Goal: Information Seeking & Learning: Learn about a topic

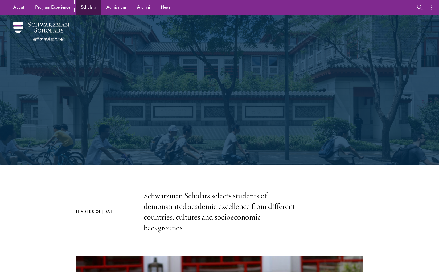
click at [87, 5] on link "Scholars" at bounding box center [89, 7] width 26 height 15
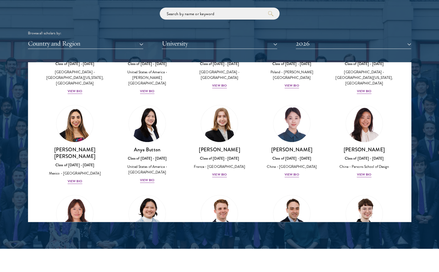
scroll to position [358, 0]
click at [222, 172] on div "View Bio" at bounding box center [219, 174] width 15 height 5
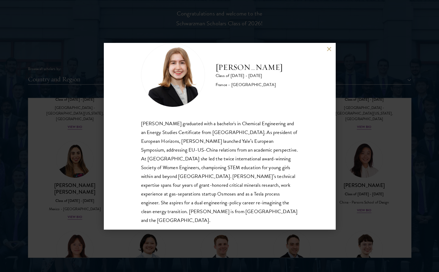
scroll to position [18, 0]
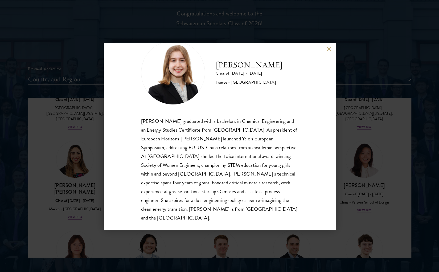
click at [330, 50] on button at bounding box center [329, 49] width 5 height 5
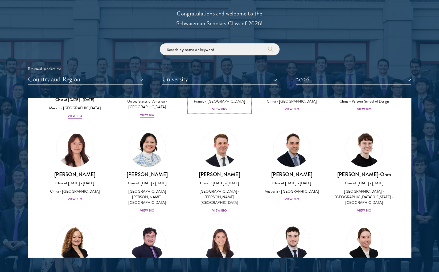
scroll to position [465, 0]
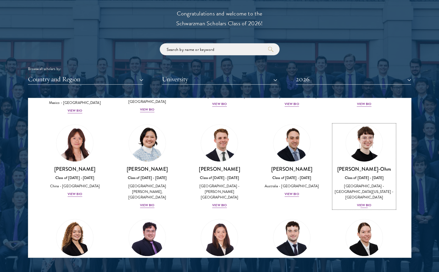
click at [357, 203] on div "View Bio" at bounding box center [364, 205] width 15 height 5
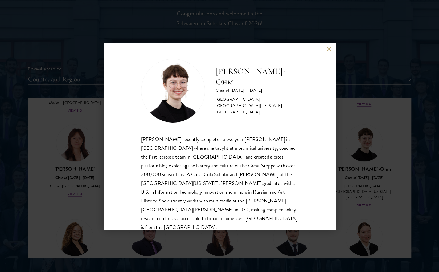
click at [331, 52] on div "Ottilie Cooper-Ohm Class of 2025 - 2026 United States of America - University o…" at bounding box center [220, 136] width 232 height 186
click at [329, 49] on button at bounding box center [329, 49] width 5 height 5
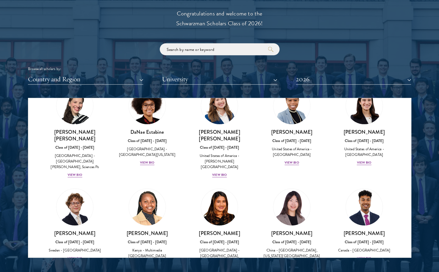
scroll to position [740, 0]
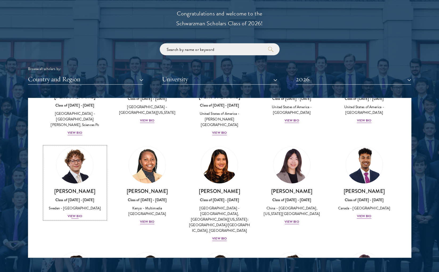
click at [75, 188] on div "Leo Gerdén Class of 2025 - 2026 Sweden - Harvard University View Bio" at bounding box center [75, 203] width 62 height 31
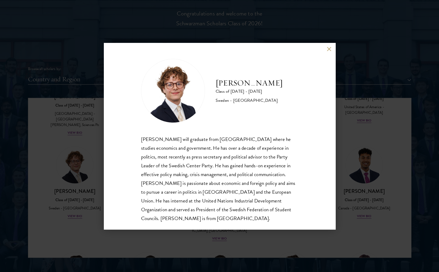
click at [331, 47] on button at bounding box center [329, 49] width 5 height 5
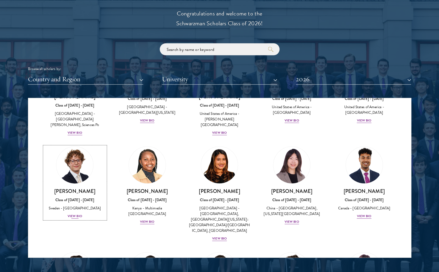
click at [76, 188] on h3 "[PERSON_NAME]" at bounding box center [75, 191] width 62 height 7
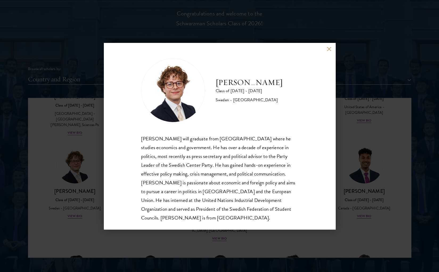
scroll to position [613, 0]
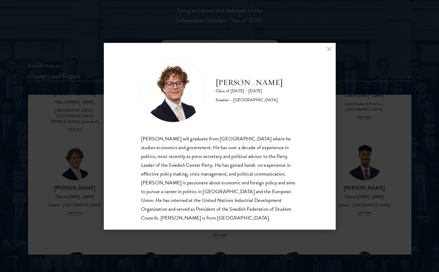
click at [328, 49] on button at bounding box center [329, 49] width 5 height 5
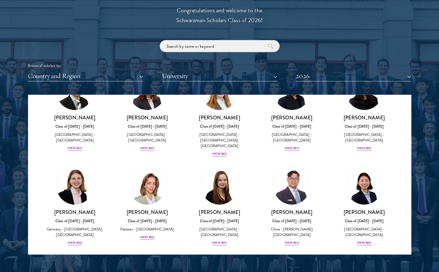
scroll to position [1210, 0]
click at [146, 209] on h3 "[PERSON_NAME]" at bounding box center [147, 212] width 62 height 7
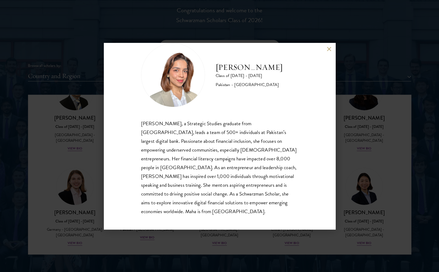
scroll to position [17, 0]
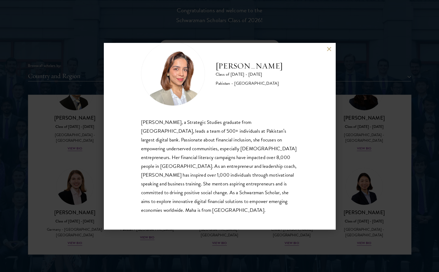
click at [351, 62] on div "Maha Latif Class of 2025 - 2026 Pakistan - National Defence University Maha Lat…" at bounding box center [219, 136] width 439 height 272
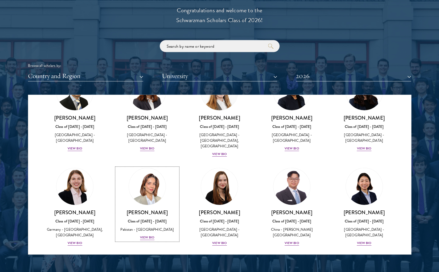
scroll to position [1186, 0]
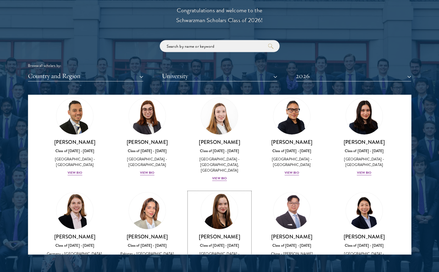
click at [221, 233] on div "Sage Lattman Class of 2025 - 2026 United States of America - Harvard University…" at bounding box center [220, 251] width 62 height 37
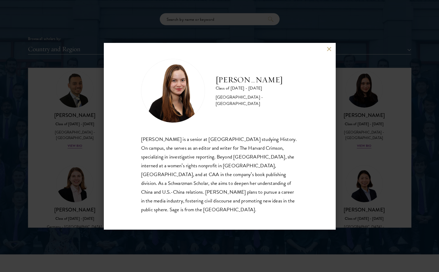
scroll to position [640, 0]
drag, startPoint x: 216, startPoint y: 84, endPoint x: 276, endPoint y: 81, distance: 60.3
click at [276, 81] on div "Sage Lattman Class of 2025 - 2026 United States of America - Harvard University" at bounding box center [219, 91] width 157 height 64
copy h2 "[PERSON_NAME]"
click at [329, 51] on button at bounding box center [329, 49] width 5 height 5
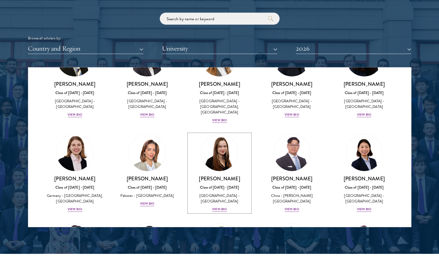
scroll to position [1216, 0]
click at [285, 207] on div "View Bio" at bounding box center [292, 209] width 15 height 5
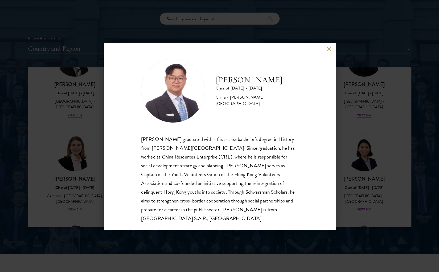
scroll to position [1, 0]
click at [327, 48] on button at bounding box center [329, 49] width 5 height 5
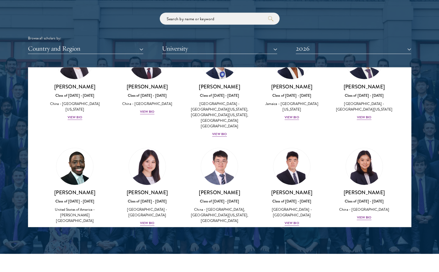
scroll to position [660, 0]
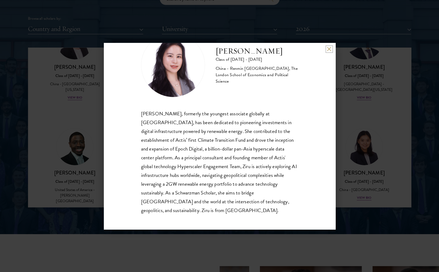
scroll to position [26, 0]
click at [349, 133] on div "Adele Zhong Class of 2025 - 2026 China - Renmin University of China, The London…" at bounding box center [219, 136] width 439 height 272
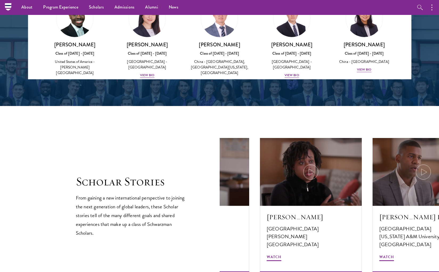
scroll to position [682, 0]
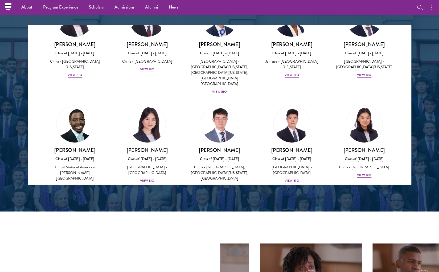
click at [367, 241] on h3 "[PERSON_NAME]" at bounding box center [364, 244] width 62 height 7
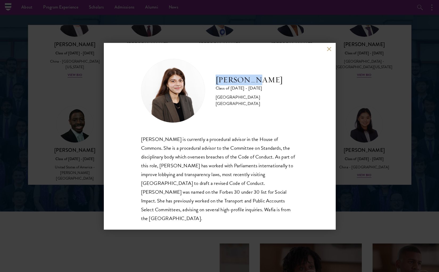
drag, startPoint x: 217, startPoint y: 83, endPoint x: 264, endPoint y: 84, distance: 47.7
click at [264, 84] on h2 "[PERSON_NAME]" at bounding box center [257, 80] width 83 height 11
copy h2 "[PERSON_NAME]"
click at [329, 51] on button at bounding box center [329, 49] width 5 height 5
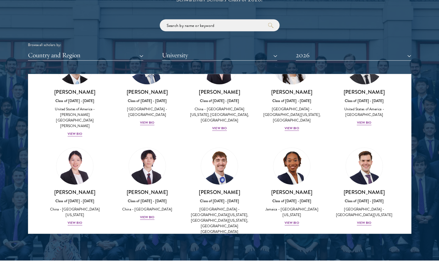
scroll to position [2434, 0]
click at [142, 251] on img at bounding box center [147, 271] width 40 height 40
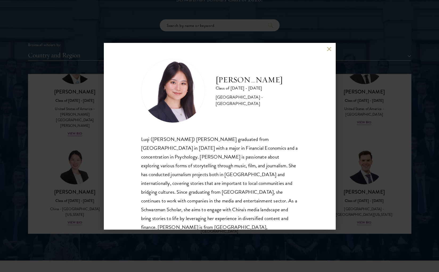
scroll to position [9, 0]
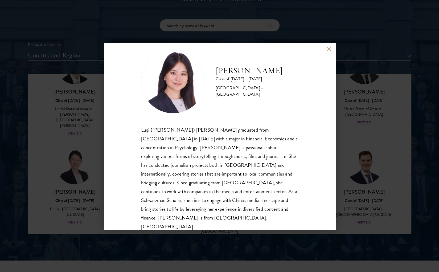
click at [97, 150] on div "Eva Wu Class of 2025 - 2026 China - Columbia University Luqi (Eva) Wu graduated…" at bounding box center [219, 136] width 439 height 272
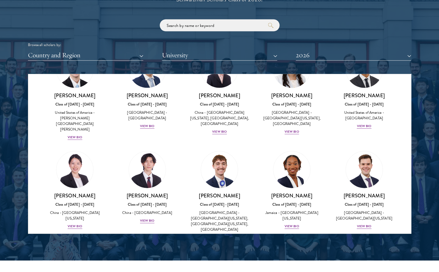
scroll to position [2431, 0]
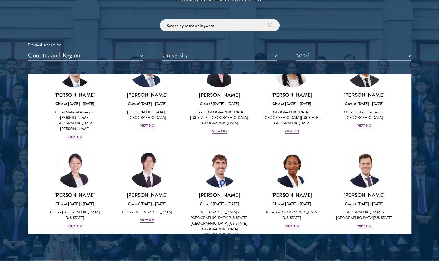
click at [89, 254] on img at bounding box center [75, 274] width 40 height 40
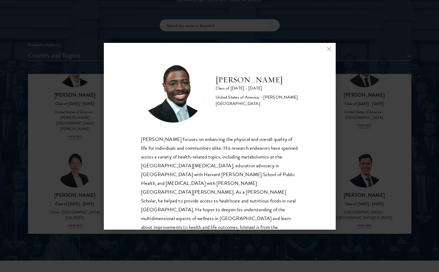
scroll to position [9, 0]
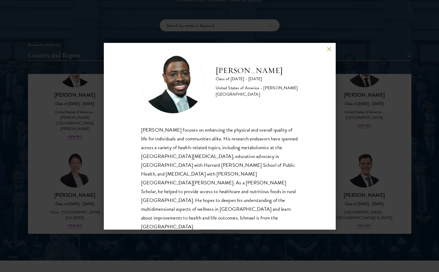
click at [62, 184] on div "Ishmael Williams Class of 2025 - 2026 United States of America - Howard Univers…" at bounding box center [219, 136] width 439 height 272
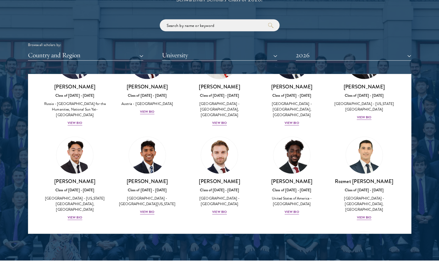
scroll to position [2250, 0]
click at [184, 225] on div "Charlotte Wang Class of 2025 - 2026 China - University of Southern California, …" at bounding box center [220, 272] width 72 height 95
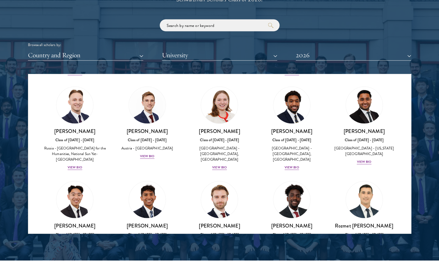
scroll to position [2204, 0]
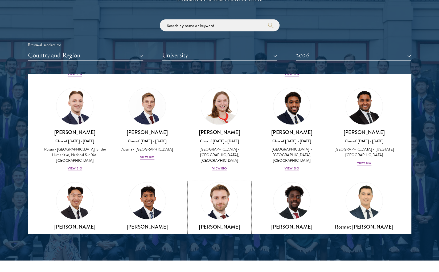
click at [213, 182] on link "Davis Tyler-Dudley Class of 2025 - 2026 United States of America - Harvard Univ…" at bounding box center [220, 221] width 62 height 78
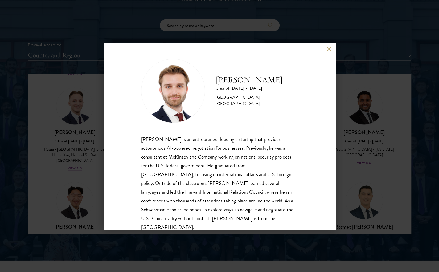
drag, startPoint x: 216, startPoint y: 82, endPoint x: 297, endPoint y: 79, distance: 80.5
click at [297, 79] on div "Davis Tyler-Dudley Class of 2025 - 2026 United States of America - Harvard Univ…" at bounding box center [220, 136] width 232 height 186
copy h2 "[PERSON_NAME]"
click at [382, 73] on div "Davis Tyler-Dudley Class of 2025 - 2026 United States of America - Harvard Univ…" at bounding box center [219, 136] width 439 height 272
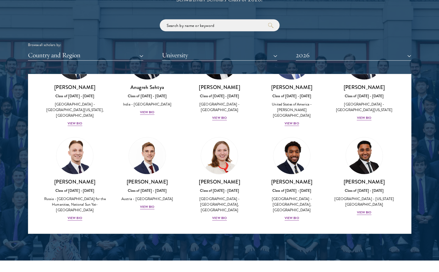
scroll to position [2151, 0]
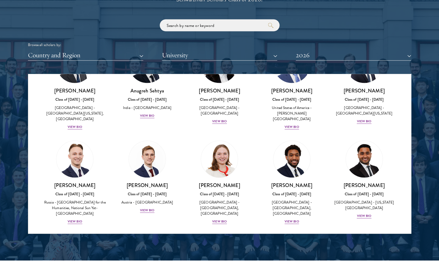
click at [362, 233] on img at bounding box center [364, 253] width 40 height 40
